Goal: Transaction & Acquisition: Subscribe to service/newsletter

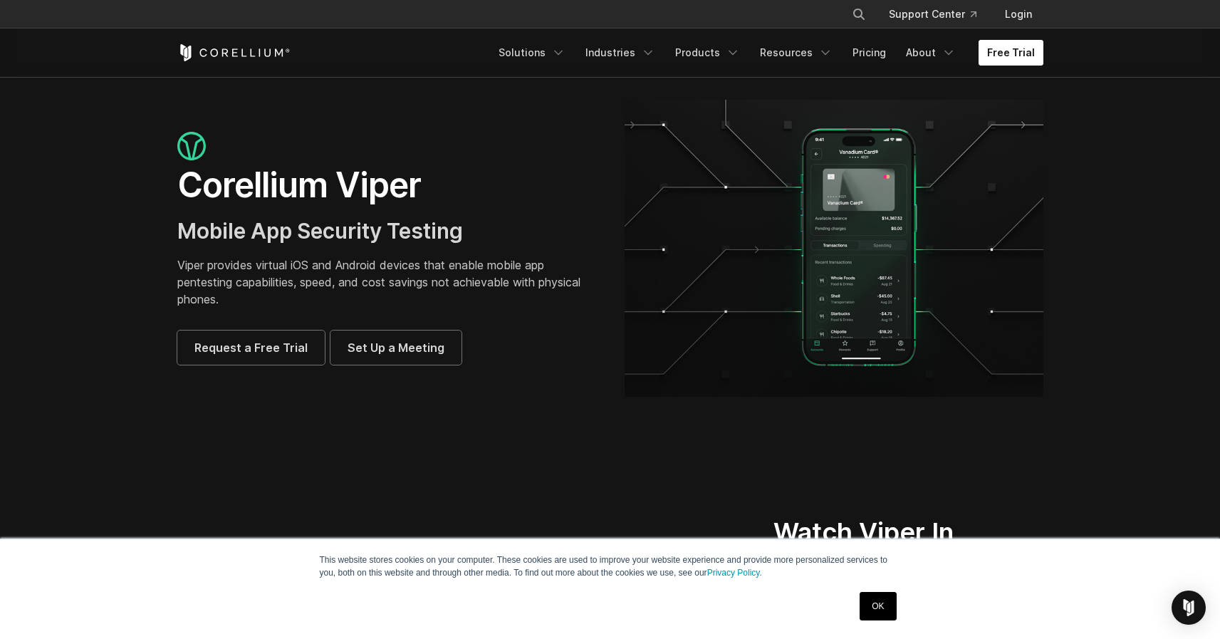
click at [1026, 56] on link "Free Trial" at bounding box center [1010, 53] width 65 height 26
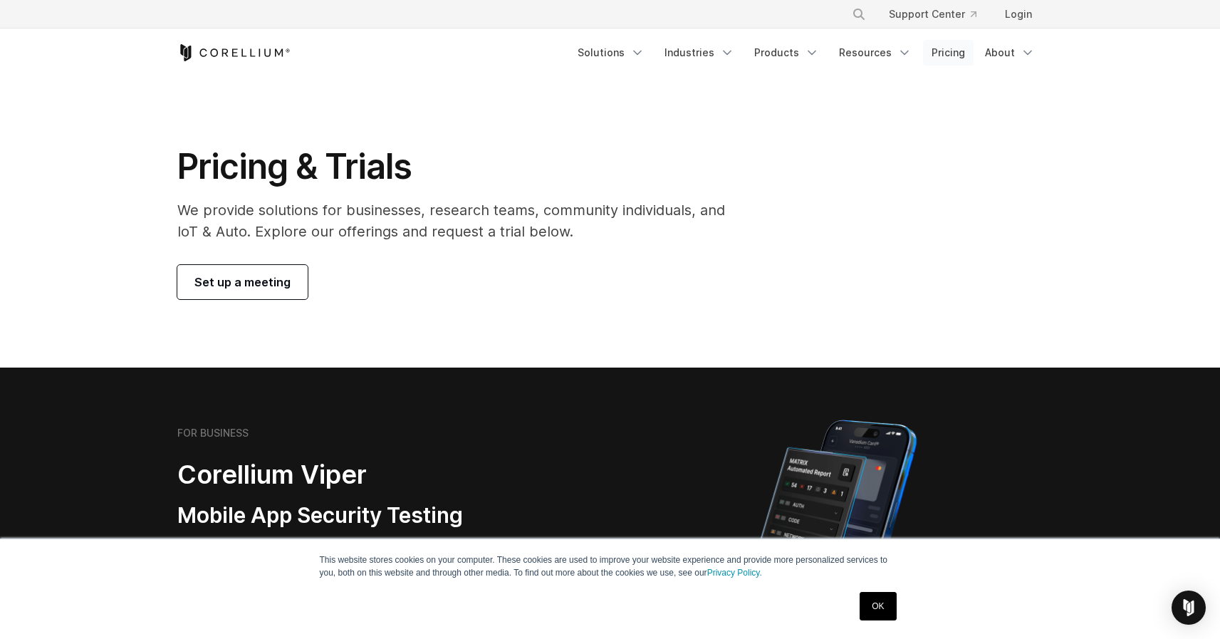
click at [951, 52] on link "Pricing" at bounding box center [948, 53] width 51 height 26
click at [711, 51] on link "Industries" at bounding box center [699, 53] width 87 height 26
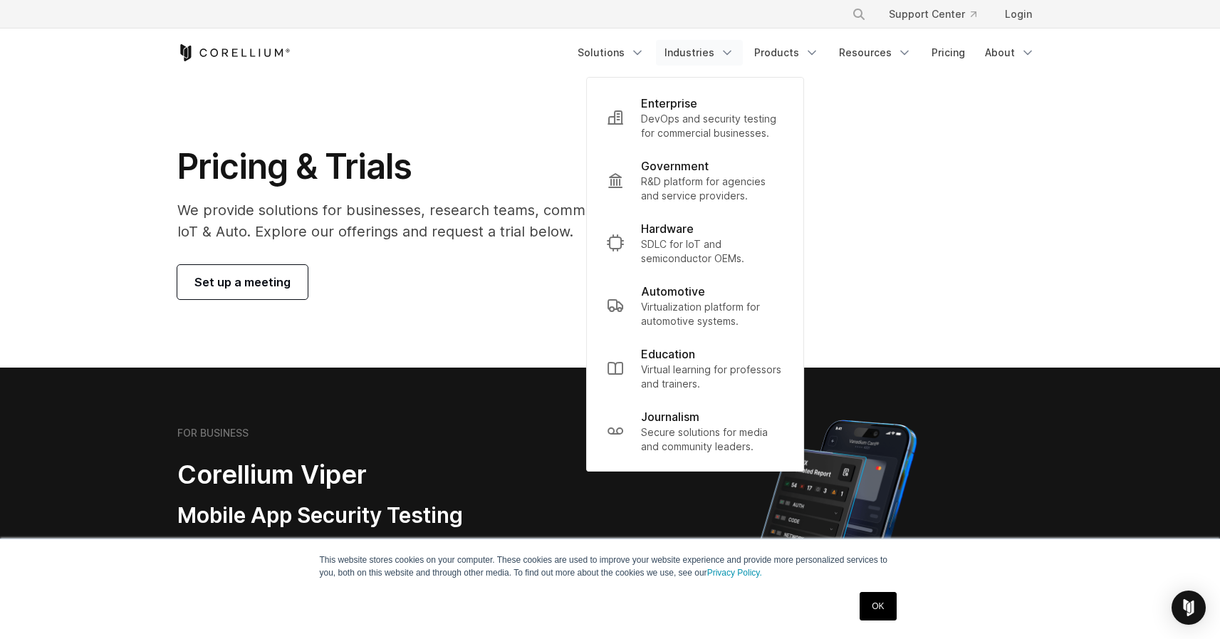
click at [902, 178] on div "Pricing & Trials We provide solutions for businesses, research teams, community…" at bounding box center [610, 222] width 894 height 154
